Goal: Information Seeking & Learning: Learn about a topic

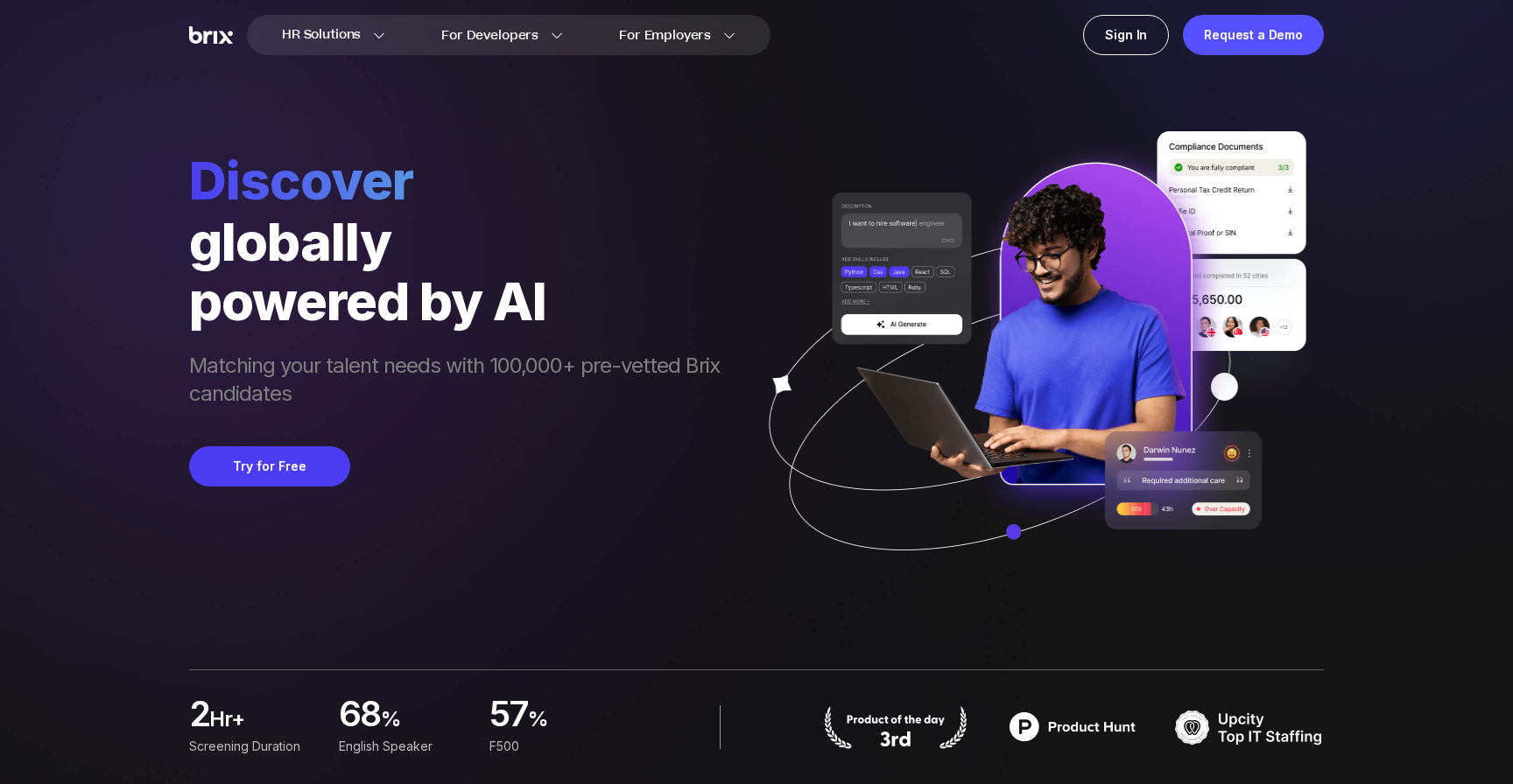
click at [475, 367] on span "Matching your talent needs with 100,000+ pre-vetted Brix candidates" at bounding box center [463, 382] width 548 height 59
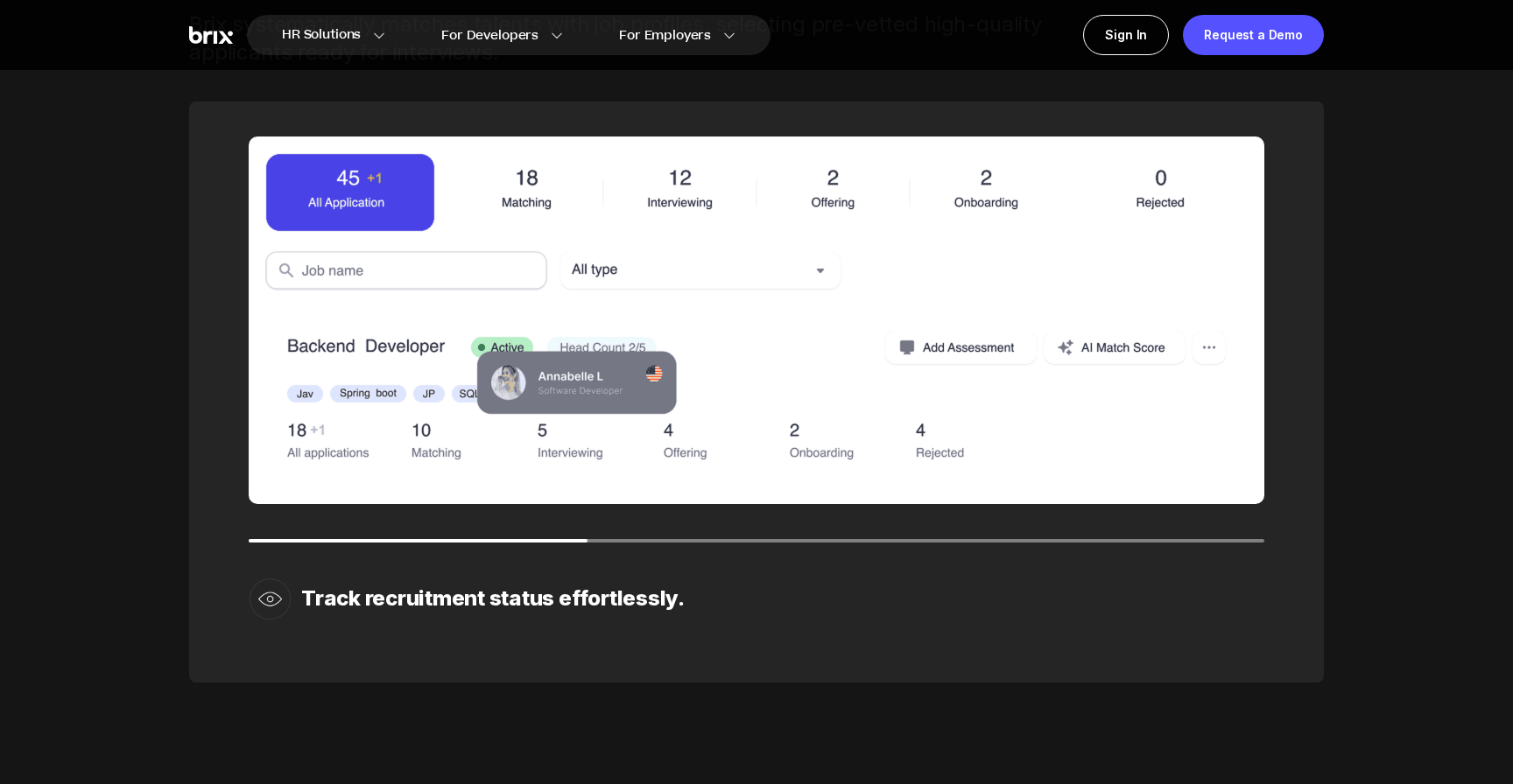
scroll to position [4108, 0]
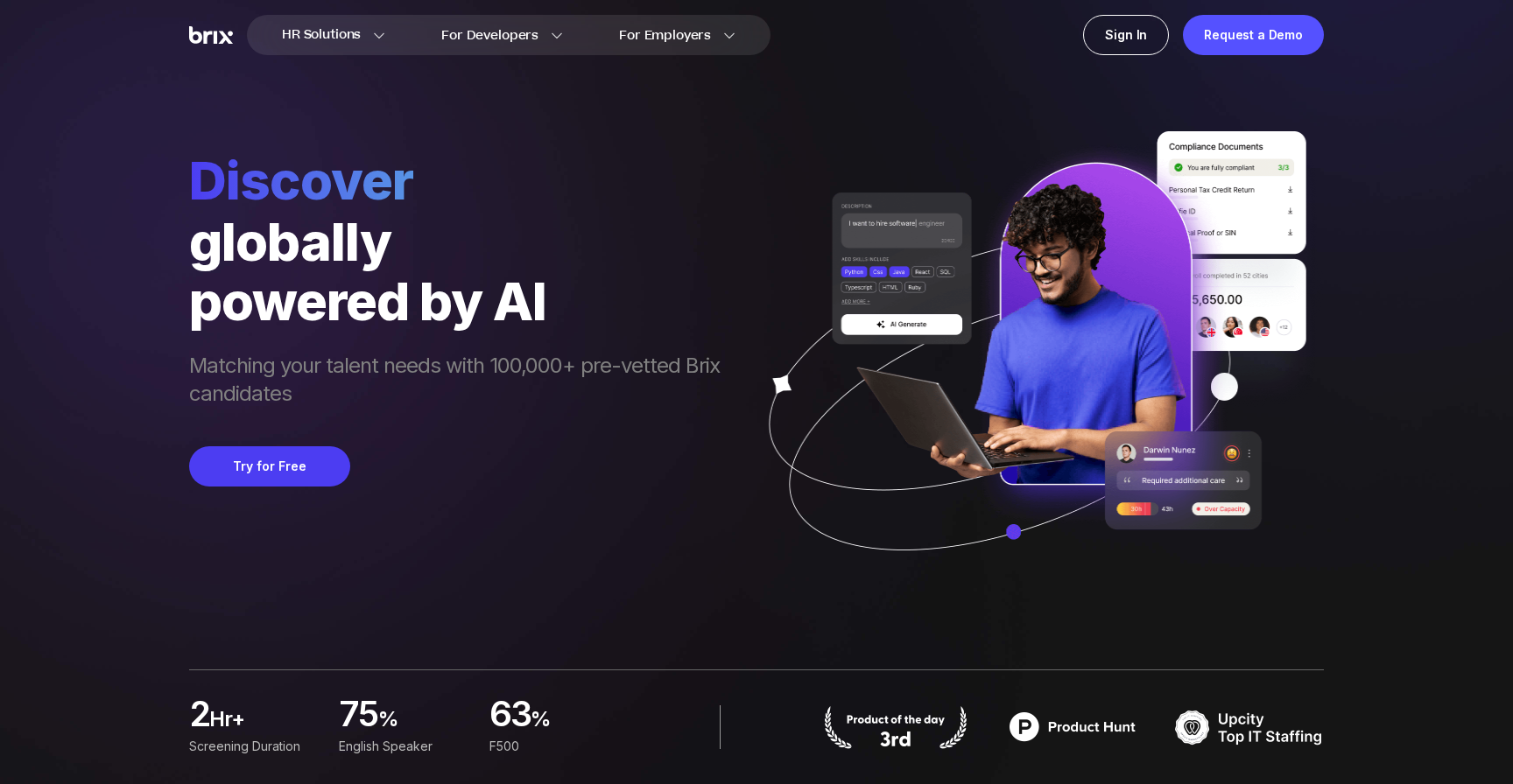
click at [575, 255] on div "globally" at bounding box center [463, 241] width 548 height 59
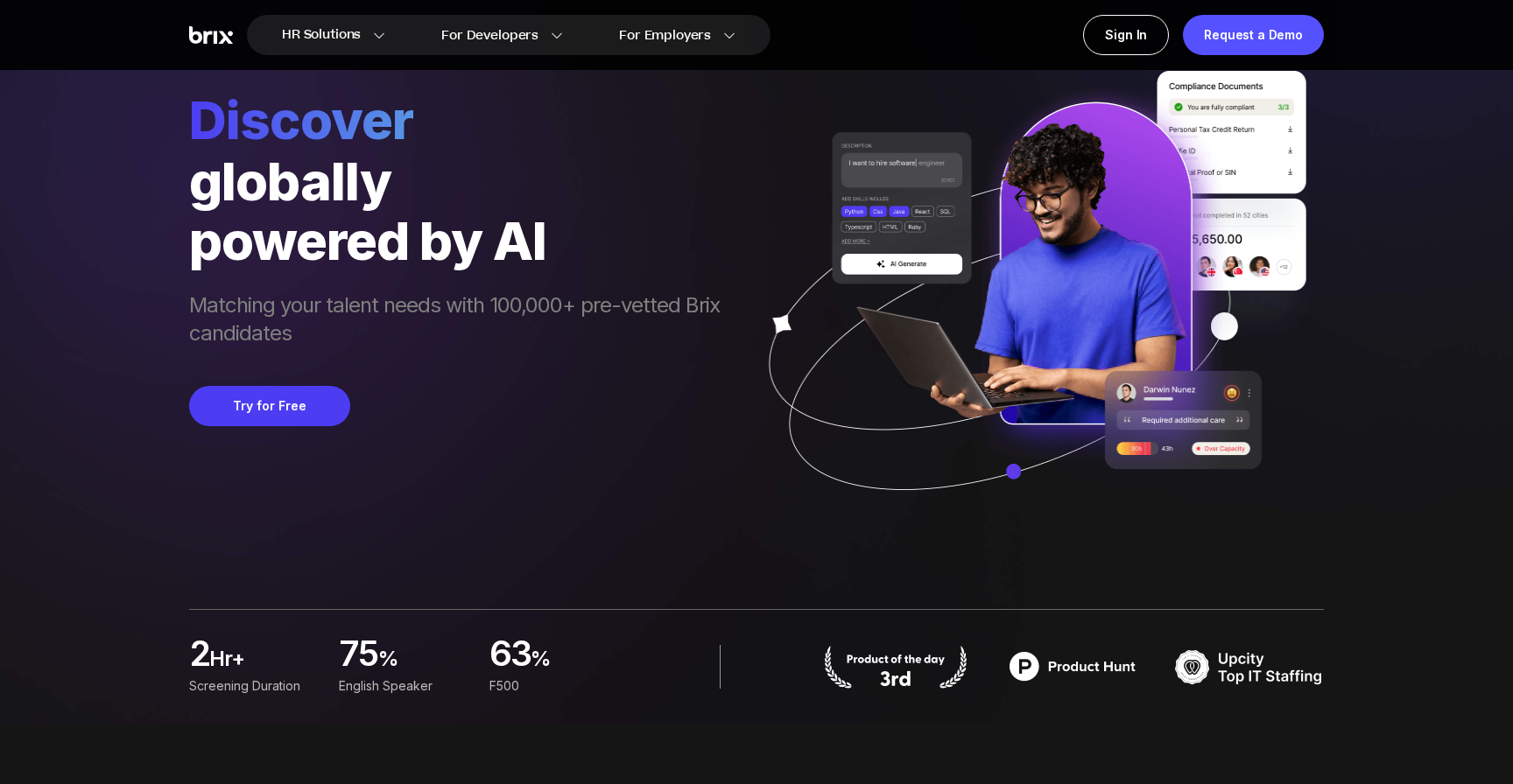
scroll to position [73, 0]
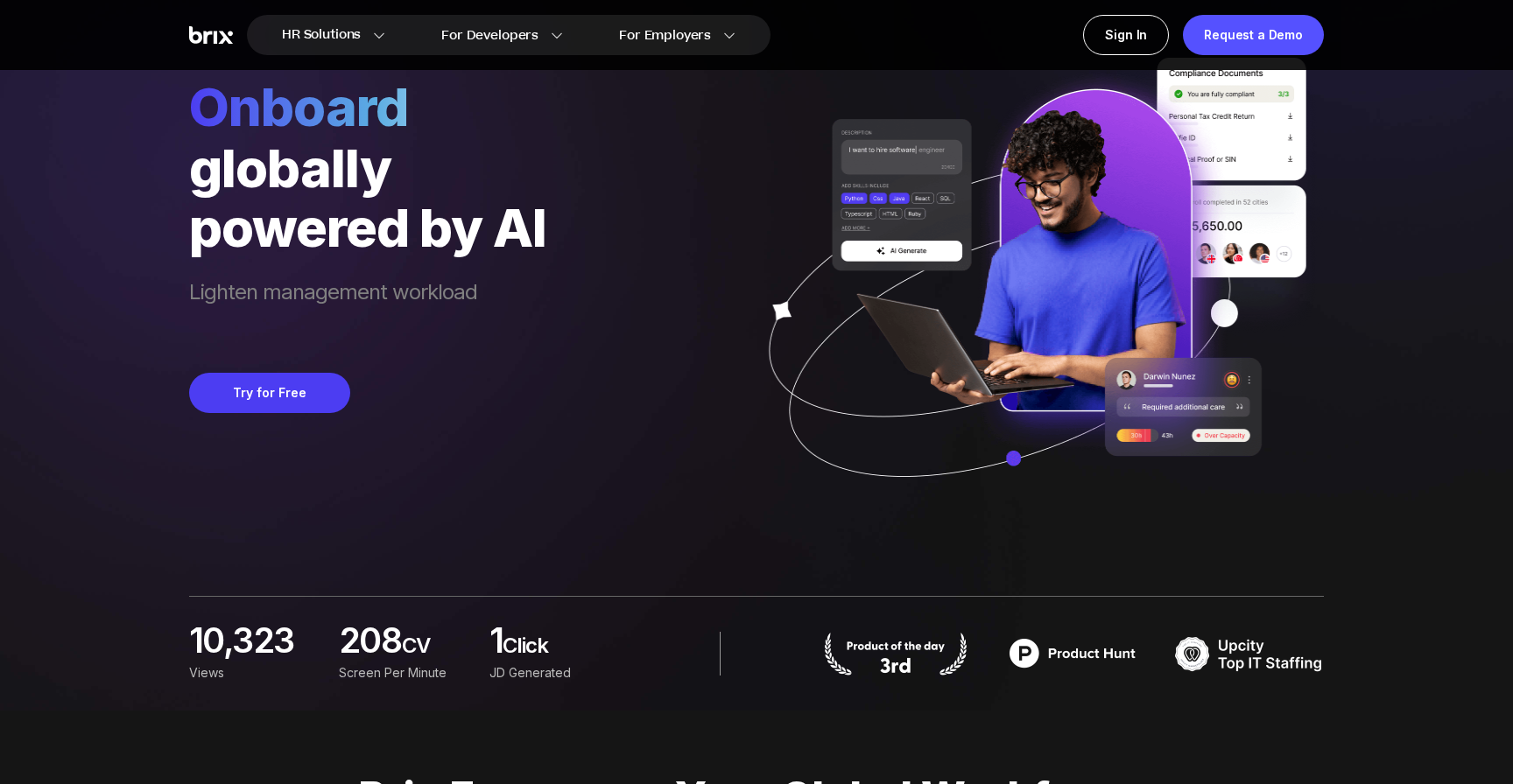
click at [631, 374] on div "Onboard globally powered by AI Lighten management workload Try for Free" at bounding box center [756, 227] width 1134 height 602
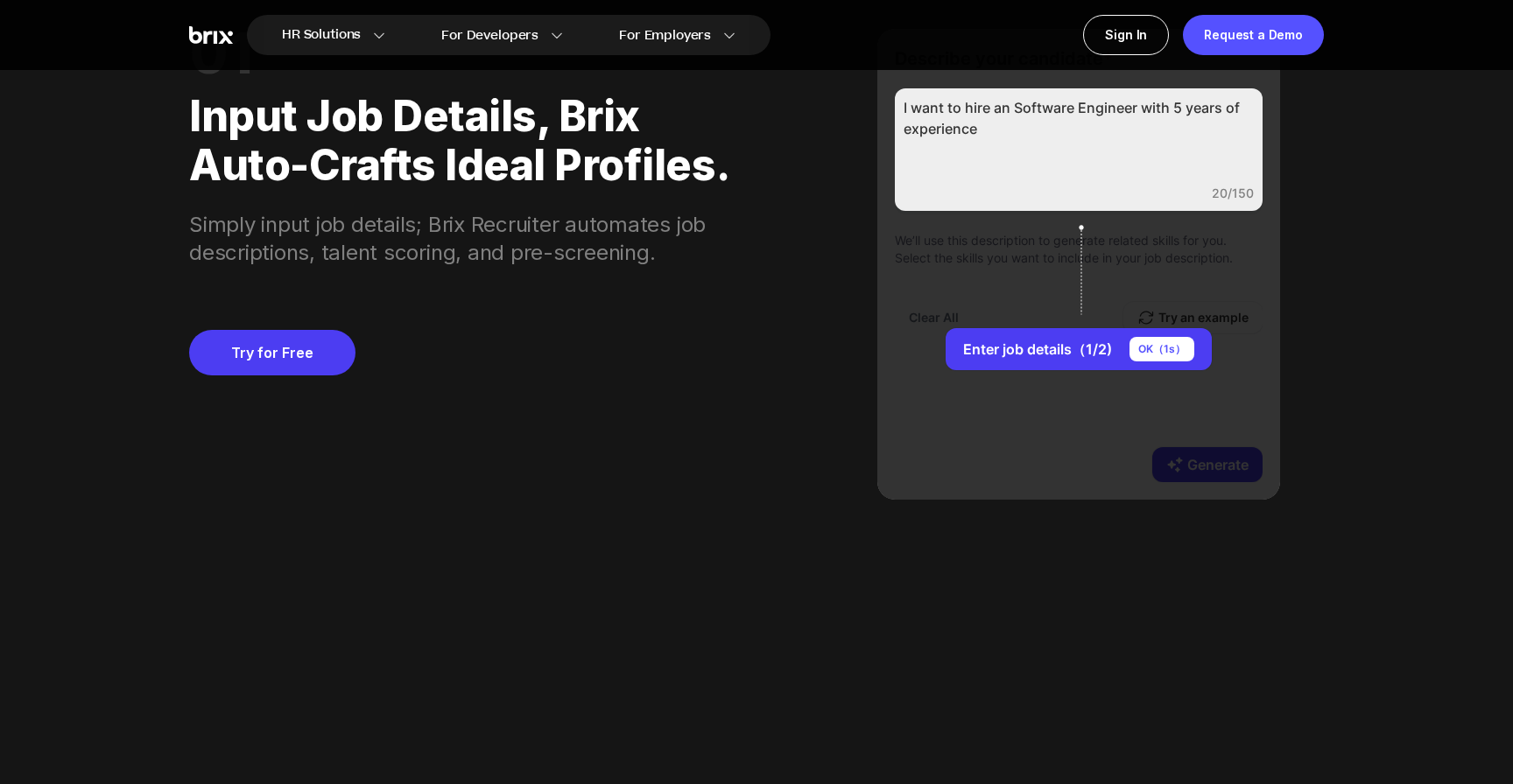
scroll to position [1648, 0]
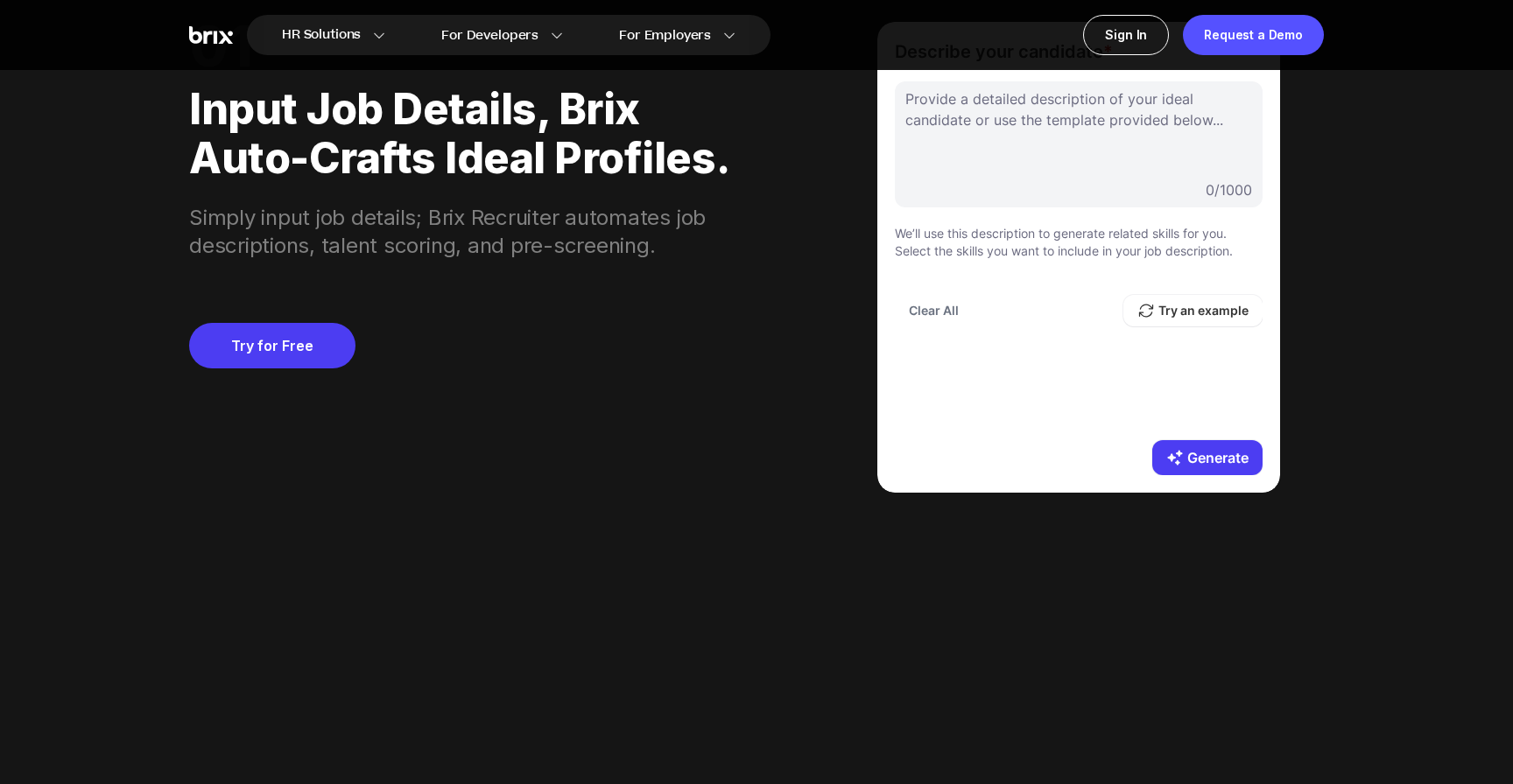
click at [759, 361] on div "01 Input job details, Brix auto-crafts ideal profiles. Simply input job details…" at bounding box center [756, 258] width 1134 height 597
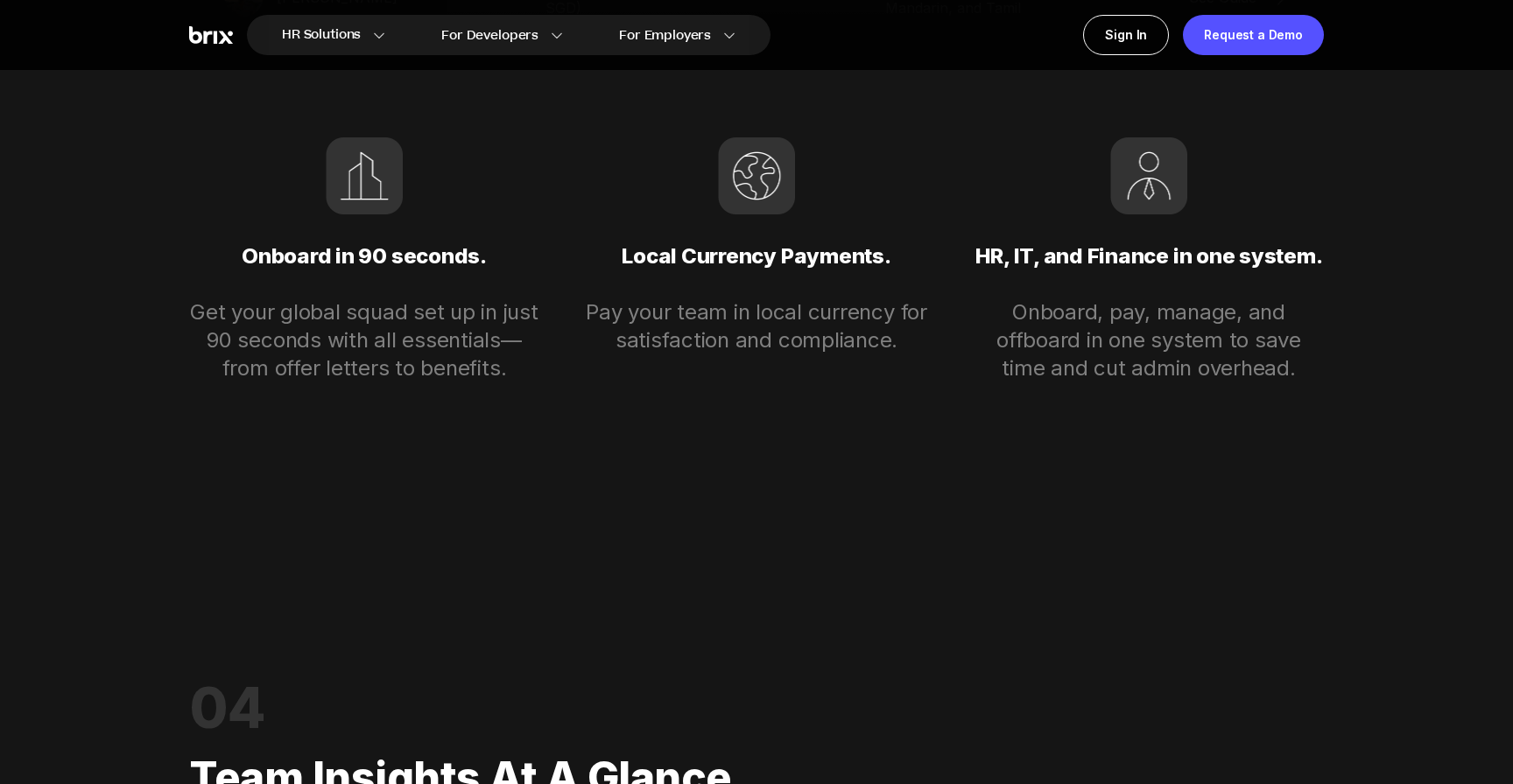
scroll to position [4239, 0]
